Goal: Check status

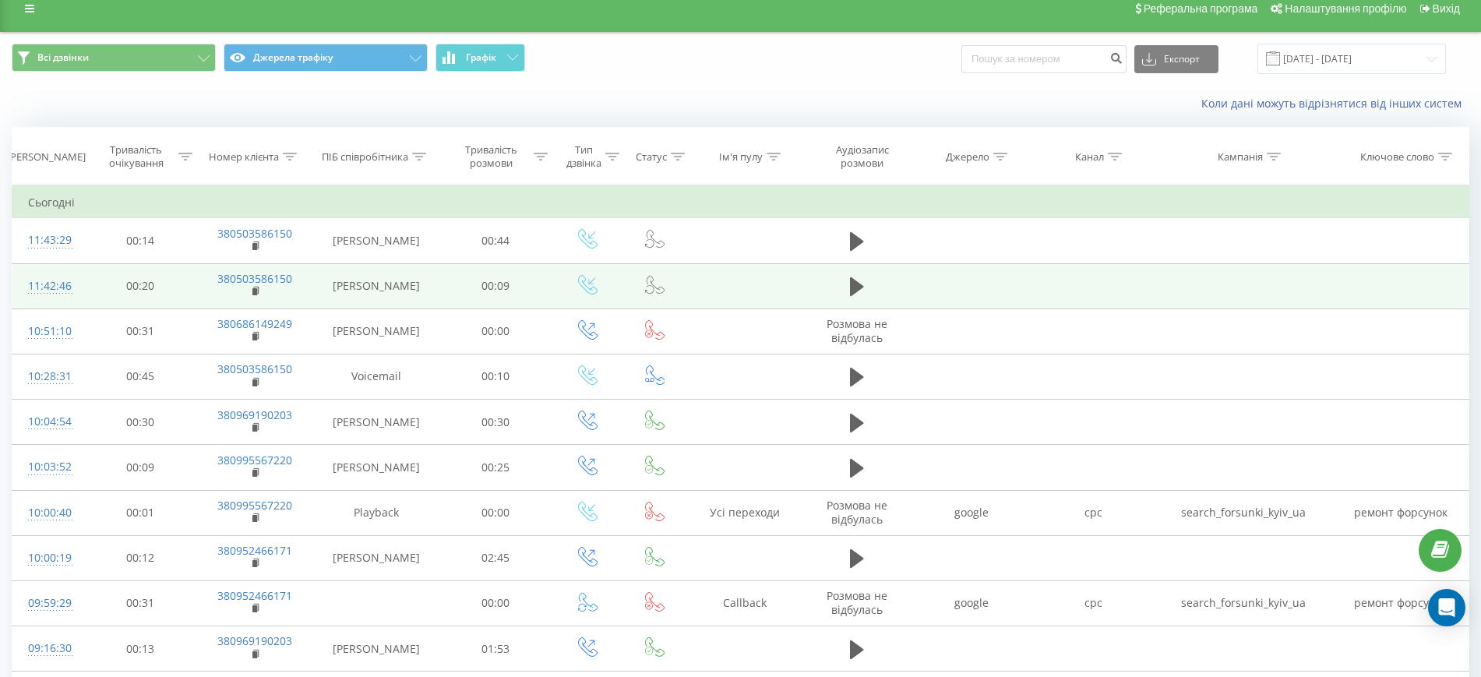
scroll to position [11, 0]
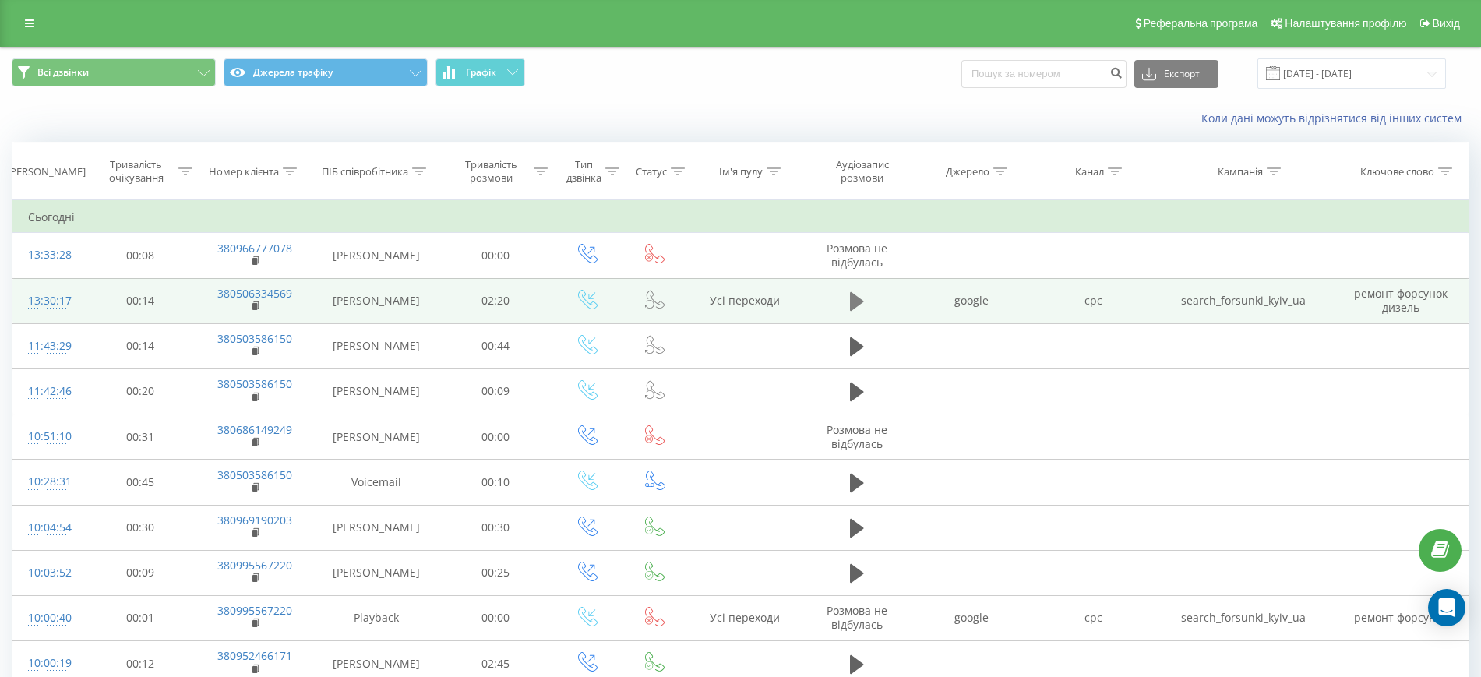
click at [857, 298] on icon at bounding box center [857, 301] width 14 height 19
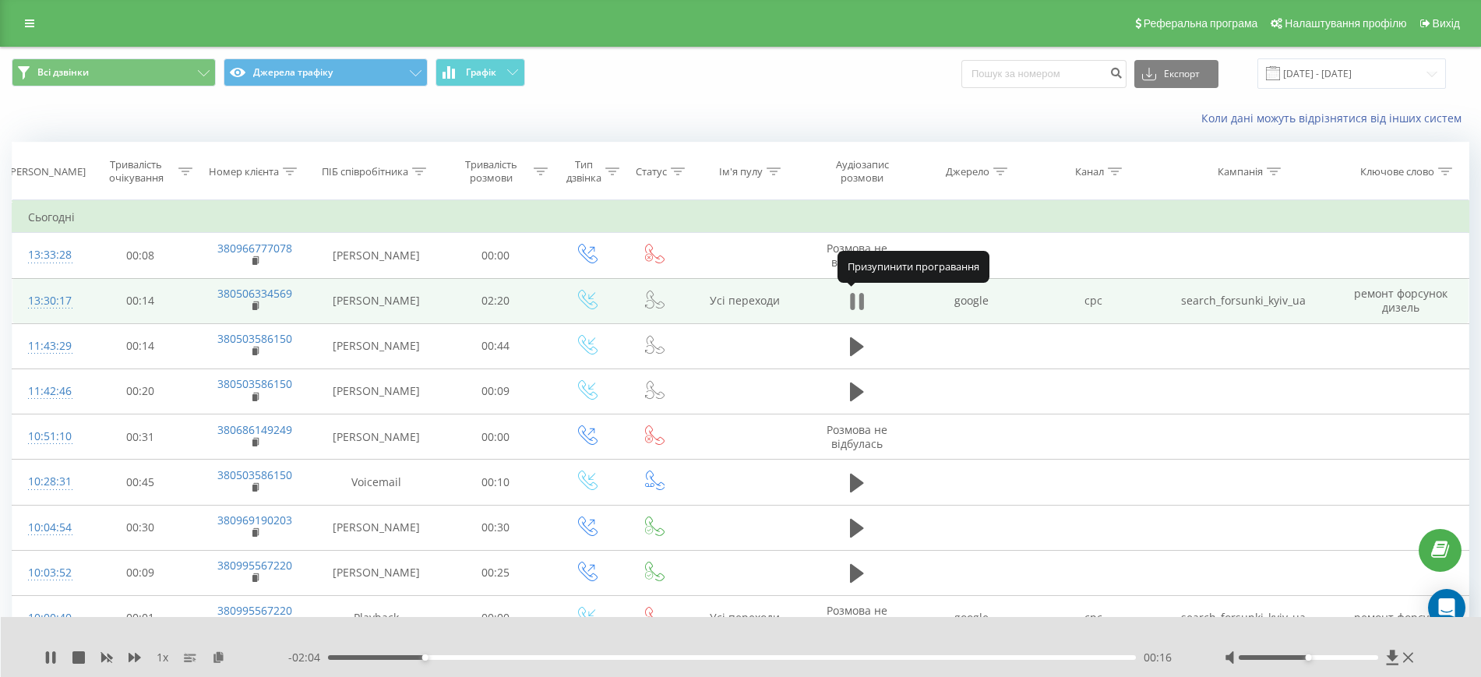
click at [859, 302] on icon at bounding box center [861, 301] width 5 height 17
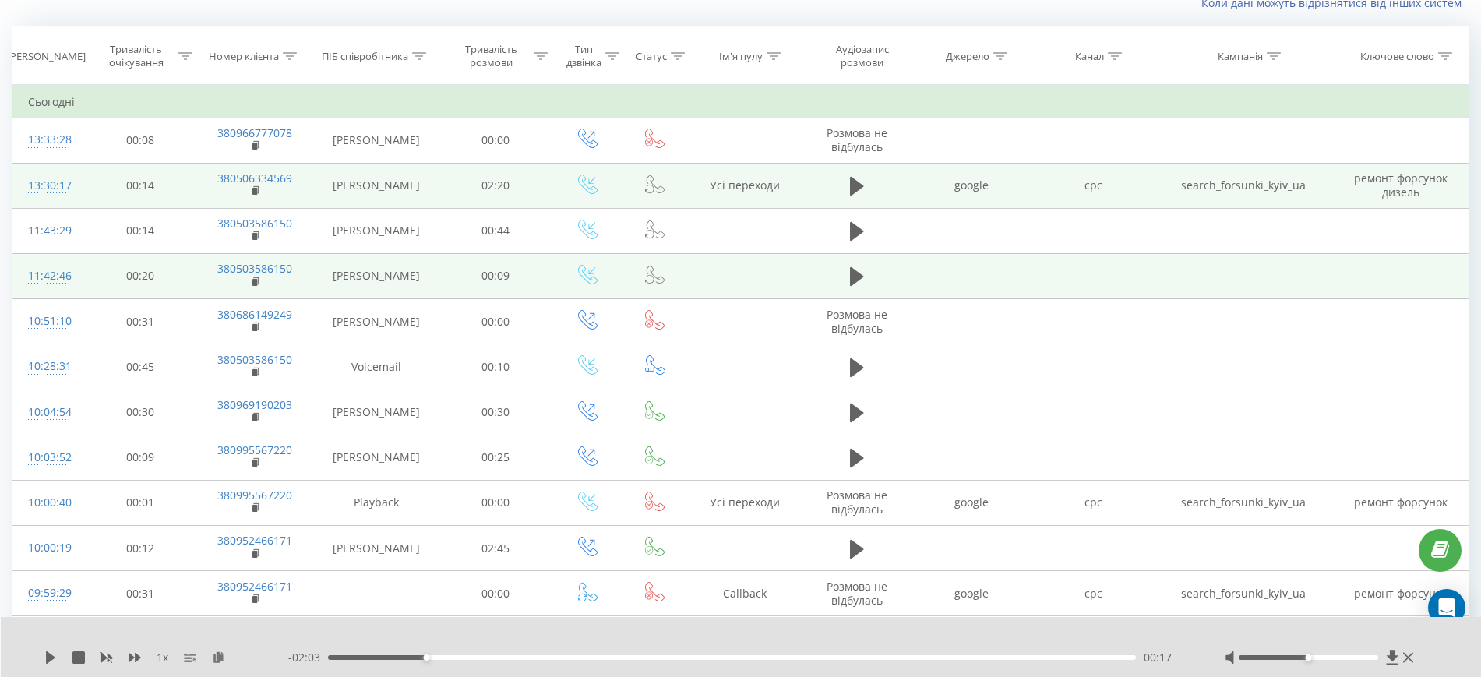
scroll to position [114, 0]
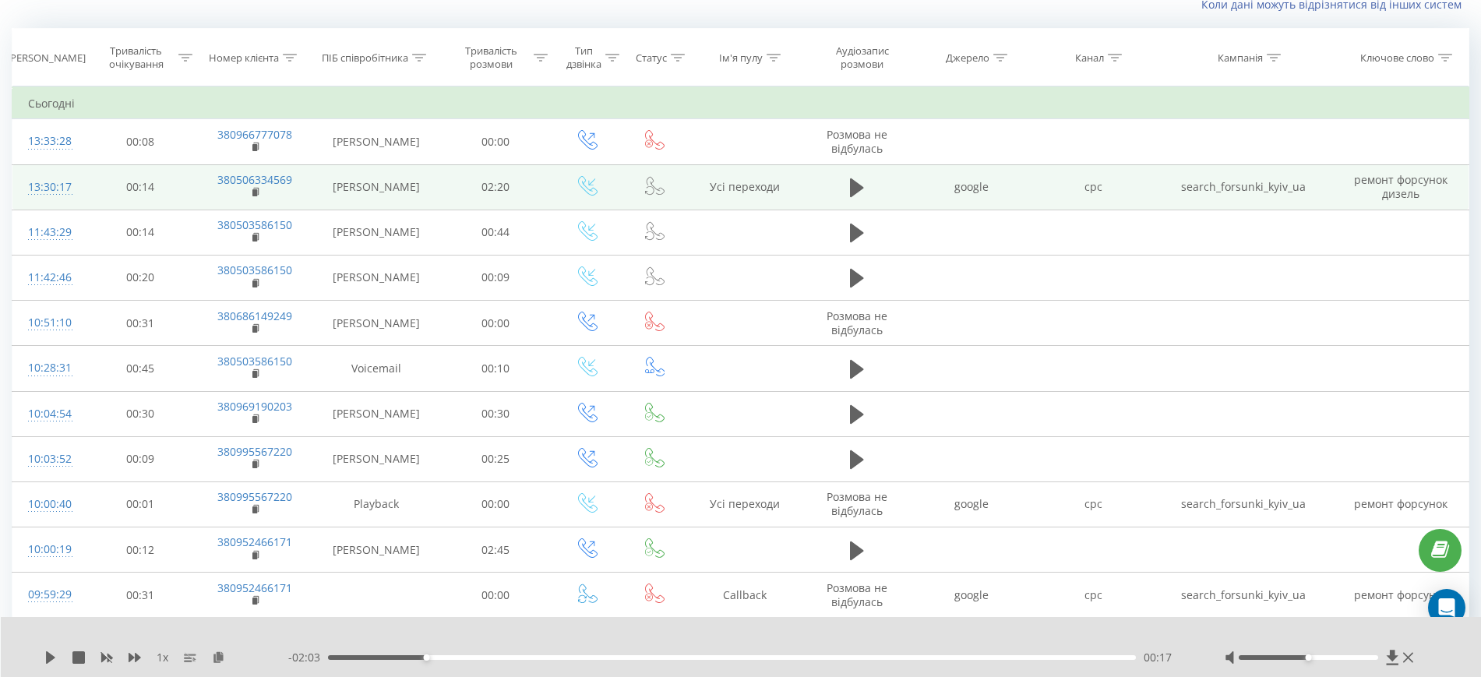
click at [995, 174] on td "google" at bounding box center [972, 186] width 122 height 45
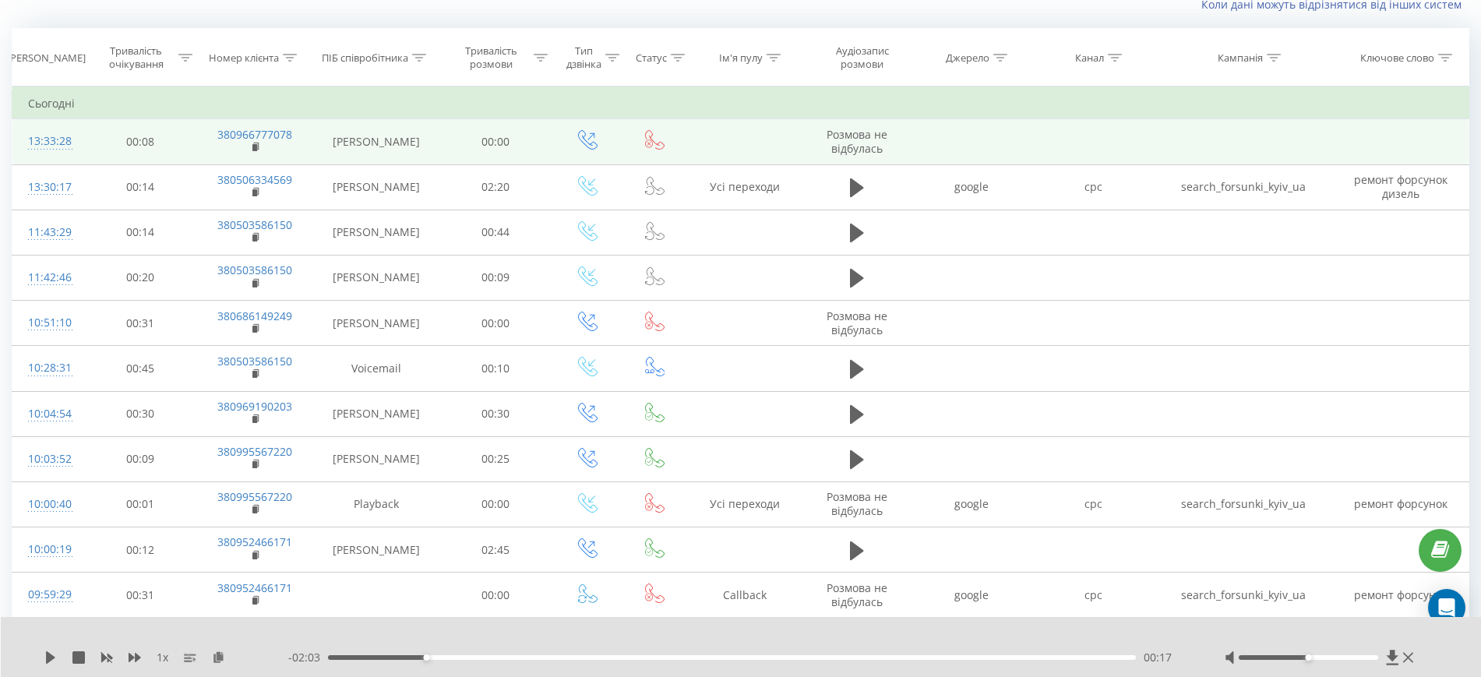
drag, startPoint x: 995, startPoint y: 178, endPoint x: 961, endPoint y: 125, distance: 62.7
click at [961, 125] on td at bounding box center [972, 141] width 122 height 45
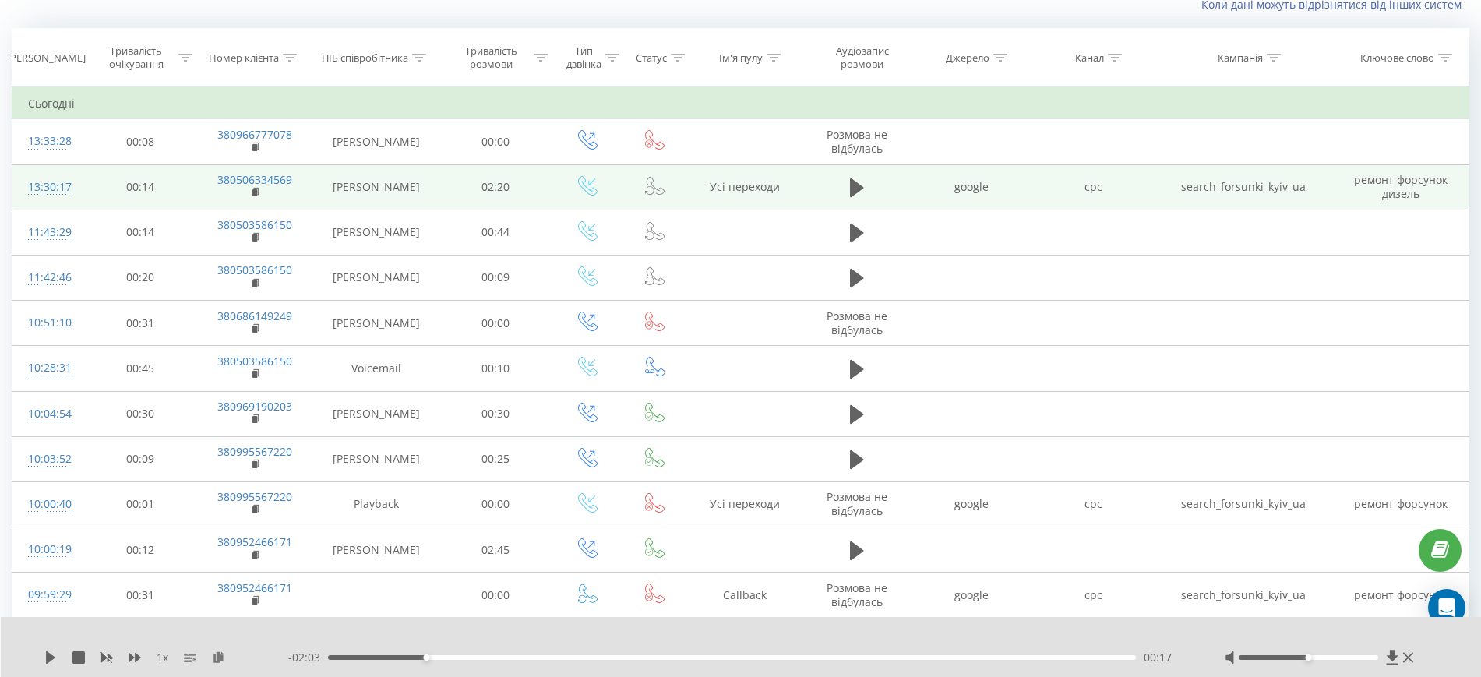
click at [944, 193] on td "google" at bounding box center [972, 186] width 122 height 45
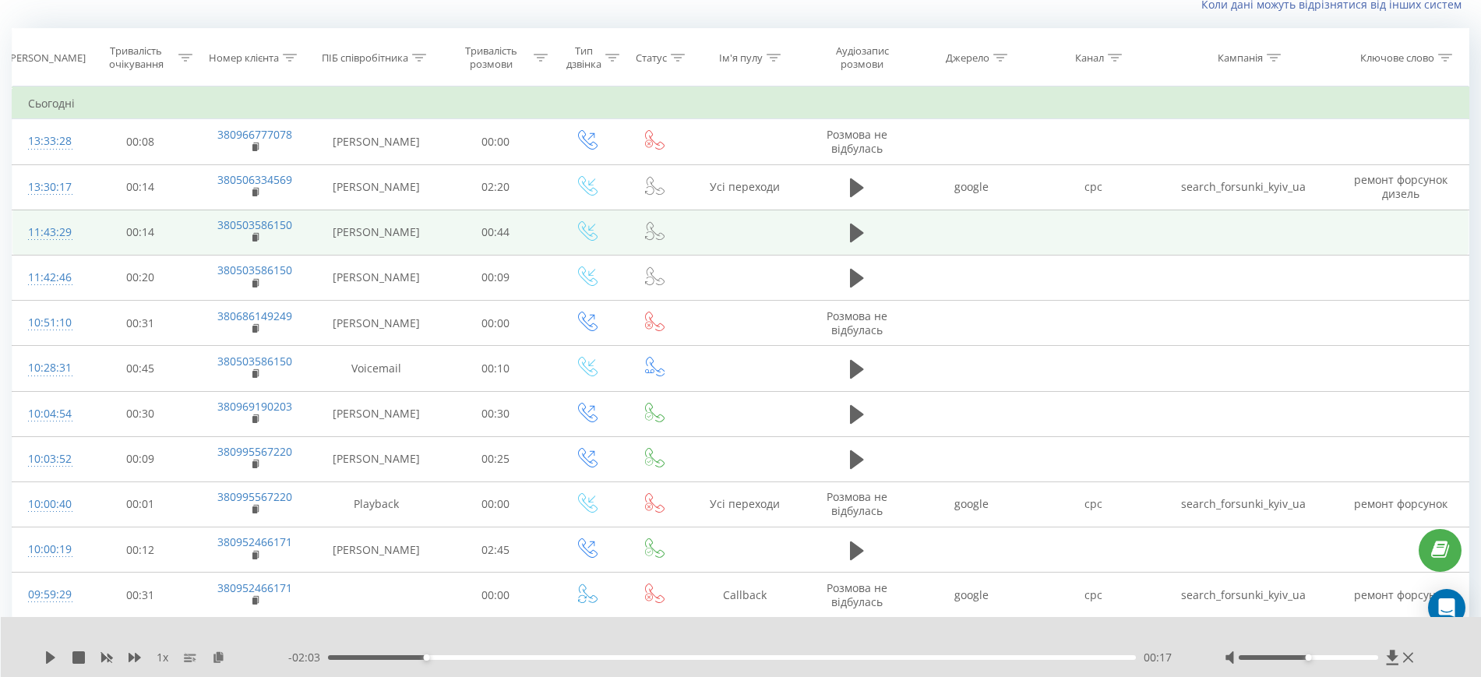
click at [1198, 232] on td at bounding box center [1244, 232] width 180 height 45
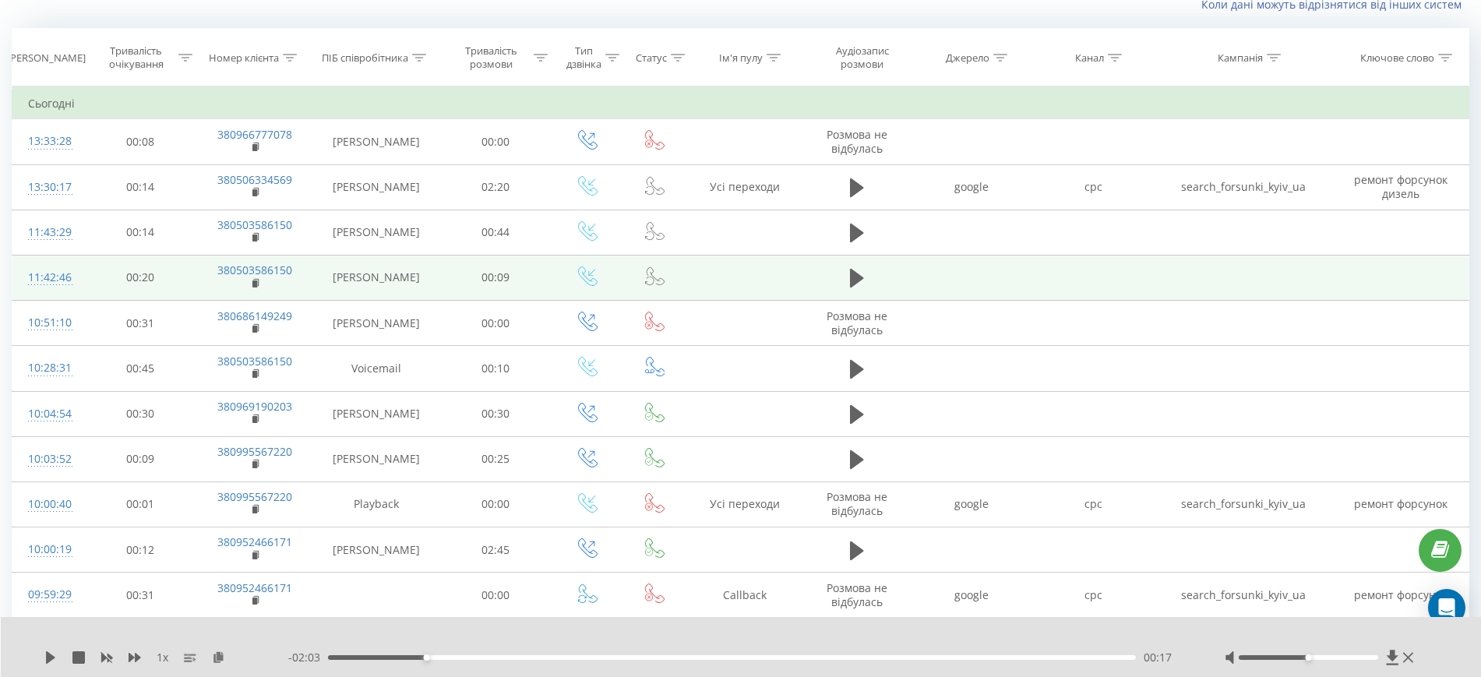
click at [1119, 297] on td at bounding box center [1093, 277] width 122 height 45
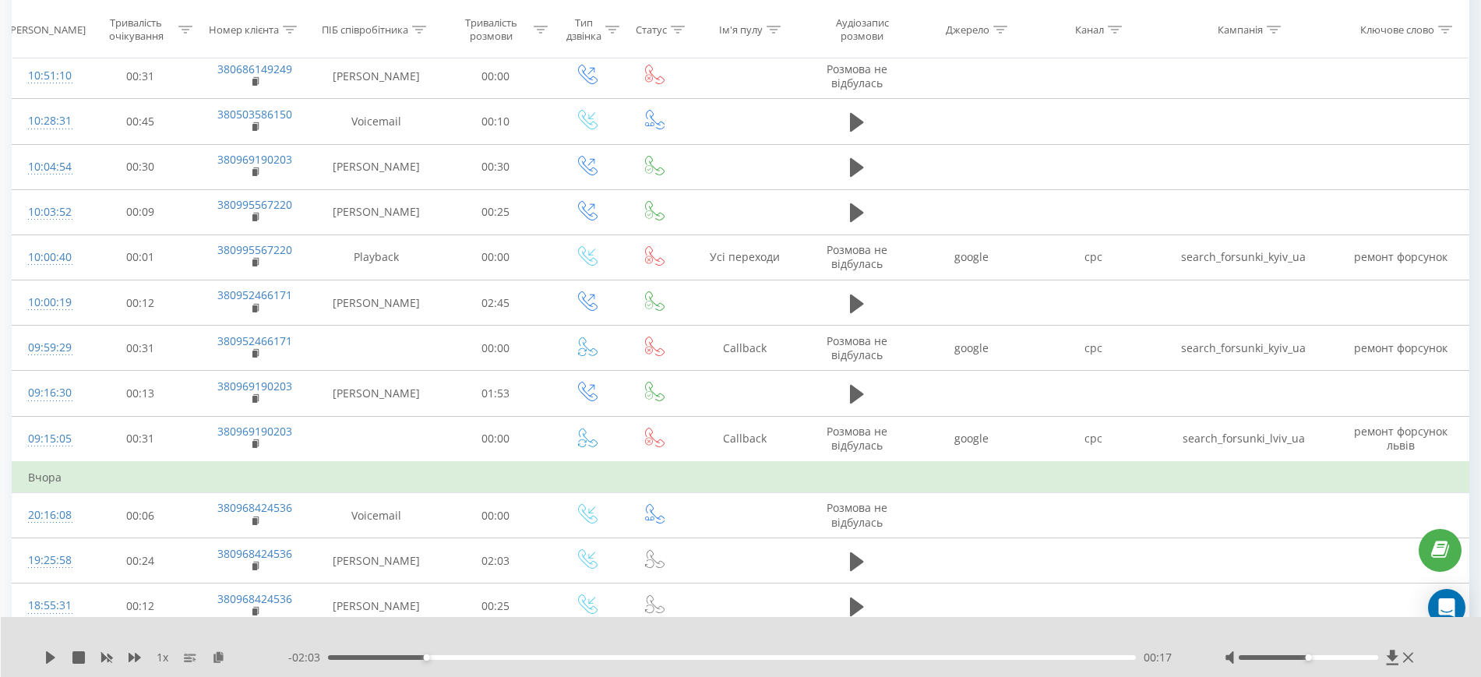
scroll to position [362, 0]
